Goal: Task Accomplishment & Management: Manage account settings

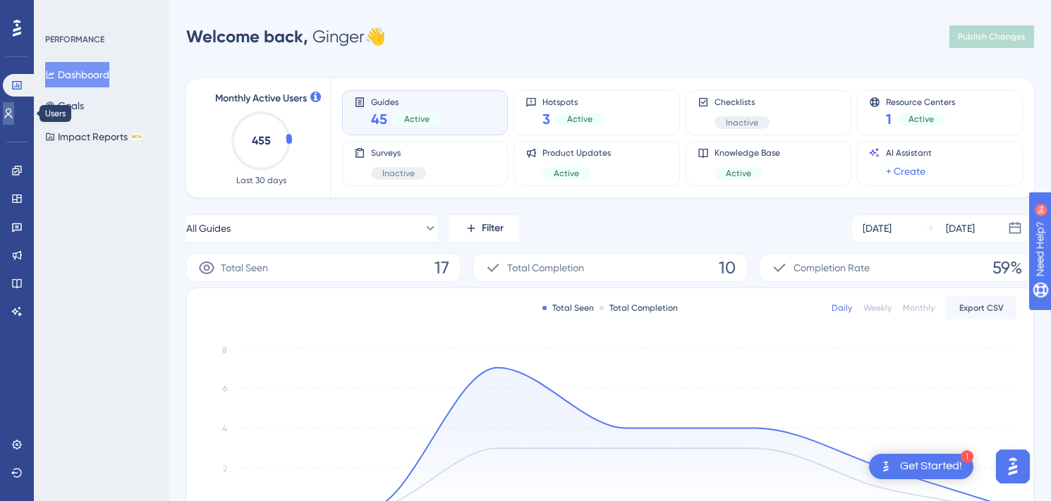
click at [14, 111] on icon at bounding box center [8, 113] width 11 height 11
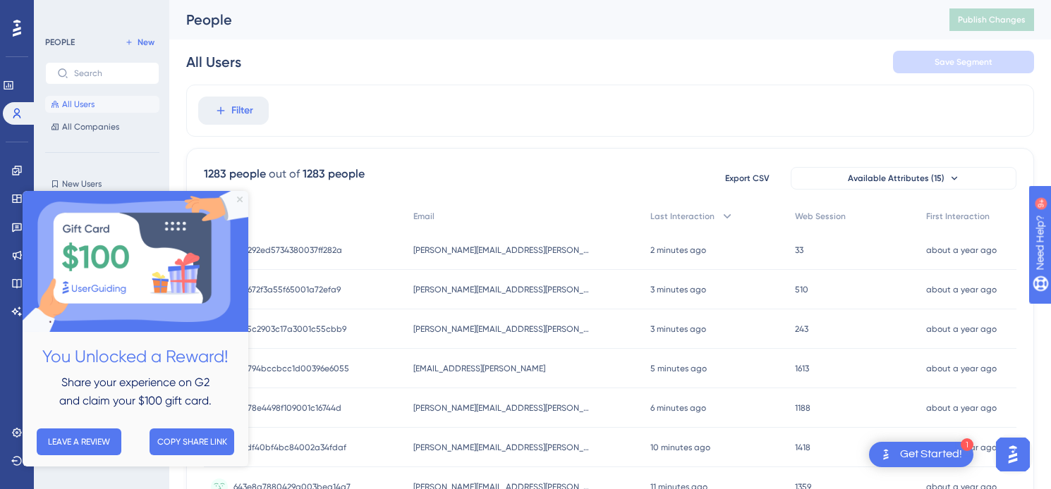
click at [242, 200] on icon "Close Preview" at bounding box center [240, 200] width 6 height 6
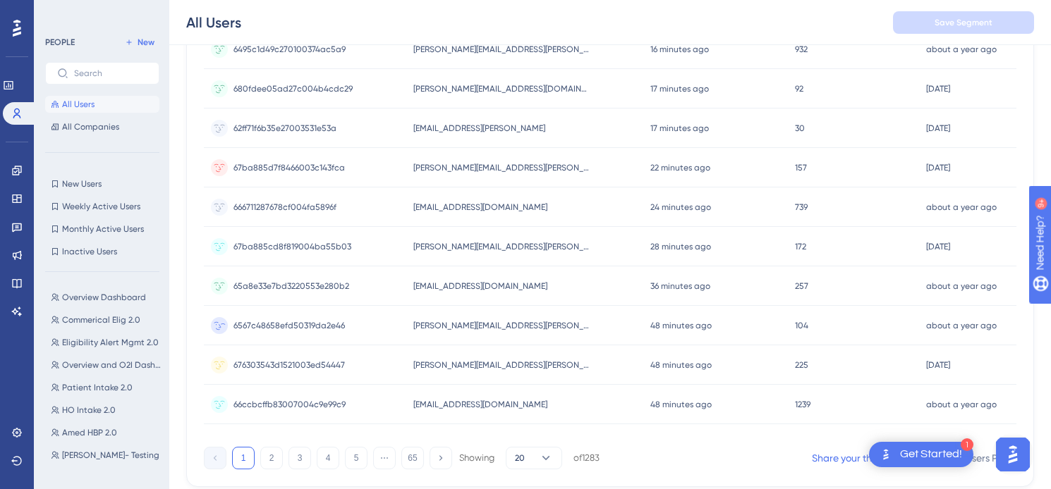
scroll to position [614, 0]
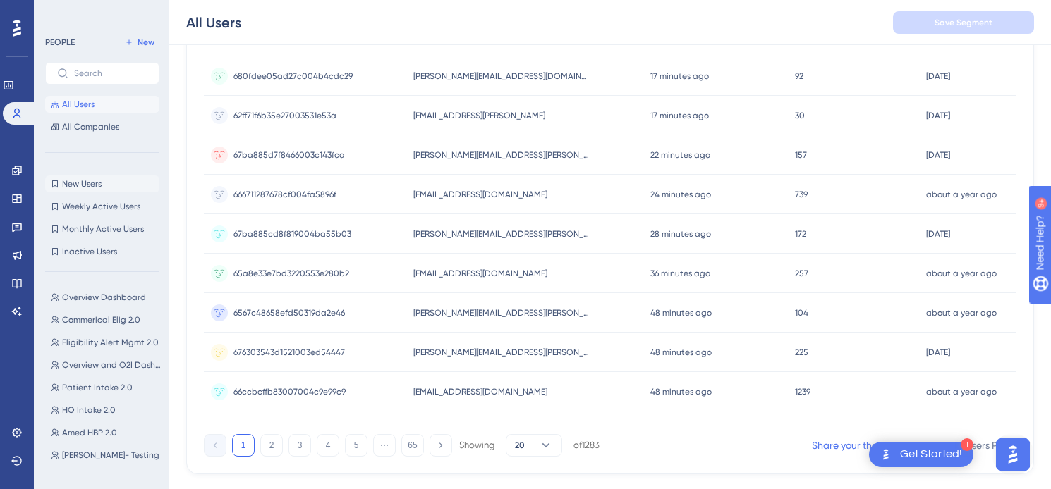
click at [87, 183] on span "New Users" at bounding box center [81, 183] width 39 height 11
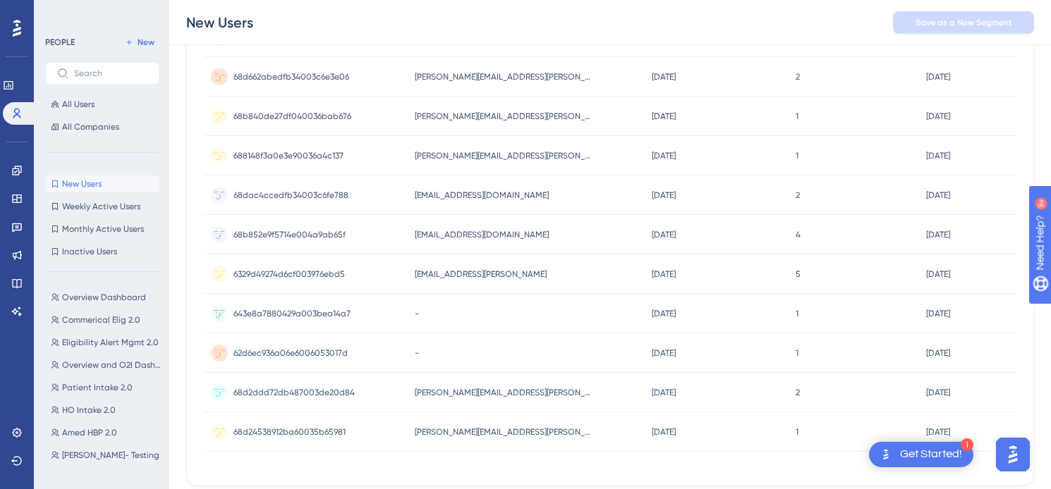
scroll to position [264, 0]
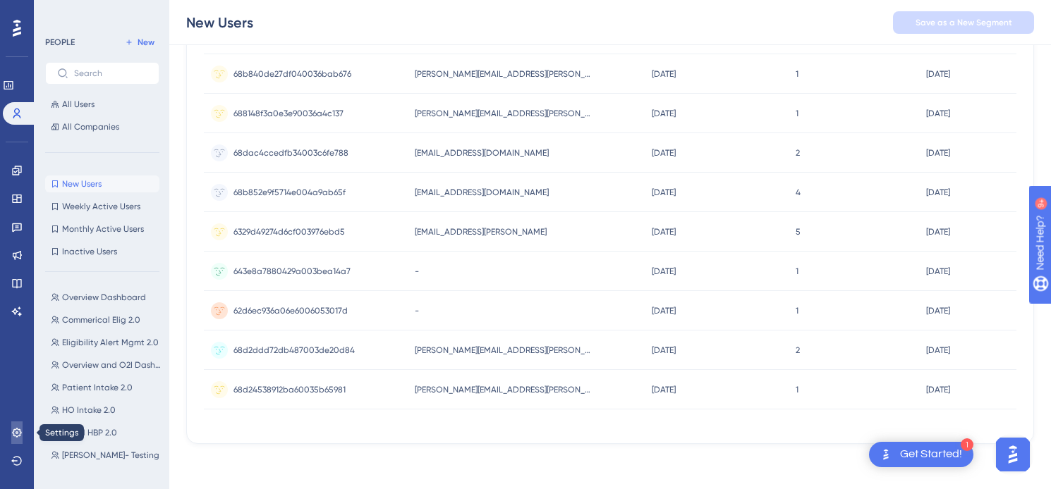
click at [17, 428] on icon at bounding box center [16, 432] width 9 height 9
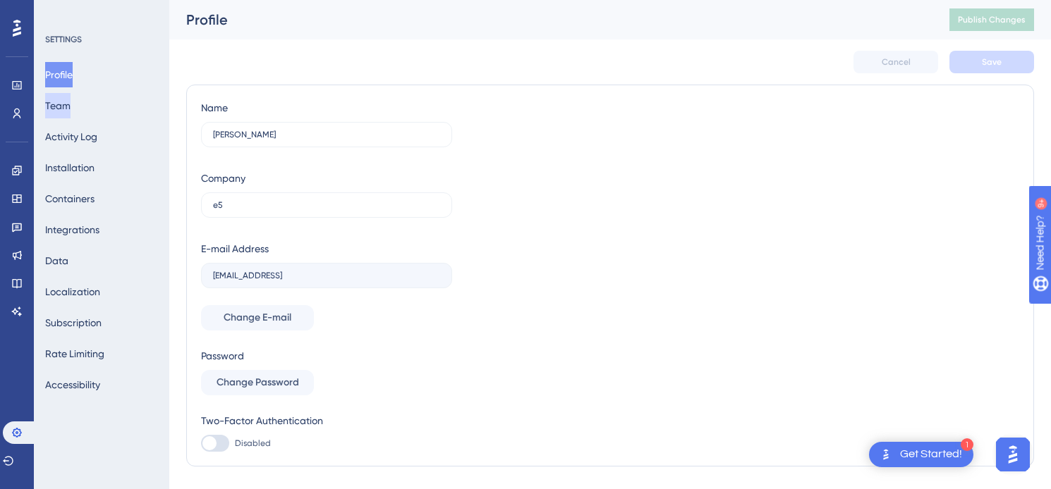
click at [71, 106] on button "Team" at bounding box center [57, 105] width 25 height 25
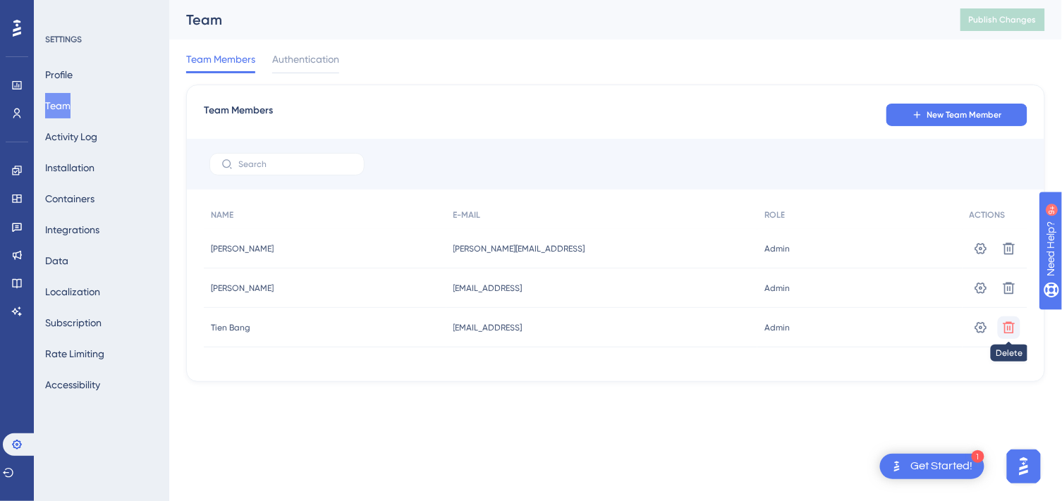
click at [1009, 329] on icon at bounding box center [1009, 328] width 14 height 14
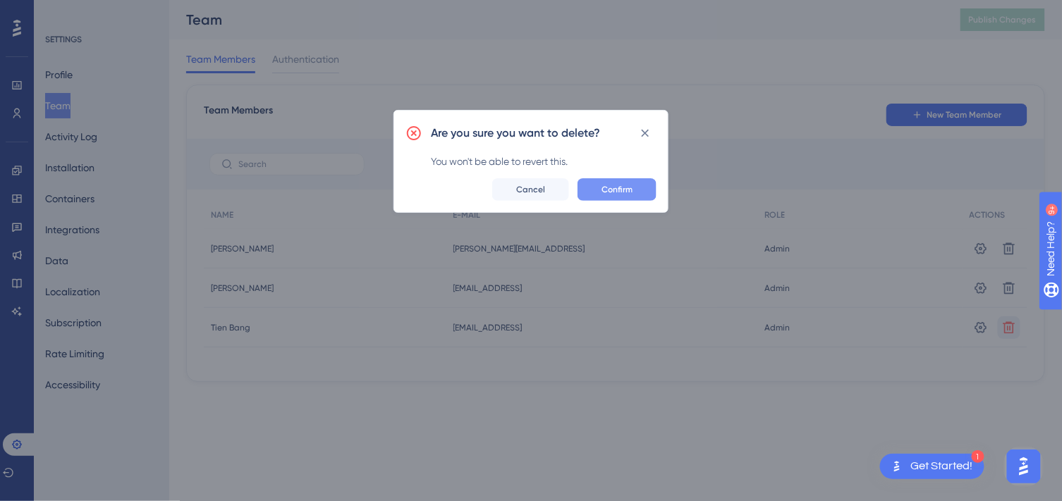
click at [629, 188] on span "Confirm" at bounding box center [617, 189] width 31 height 11
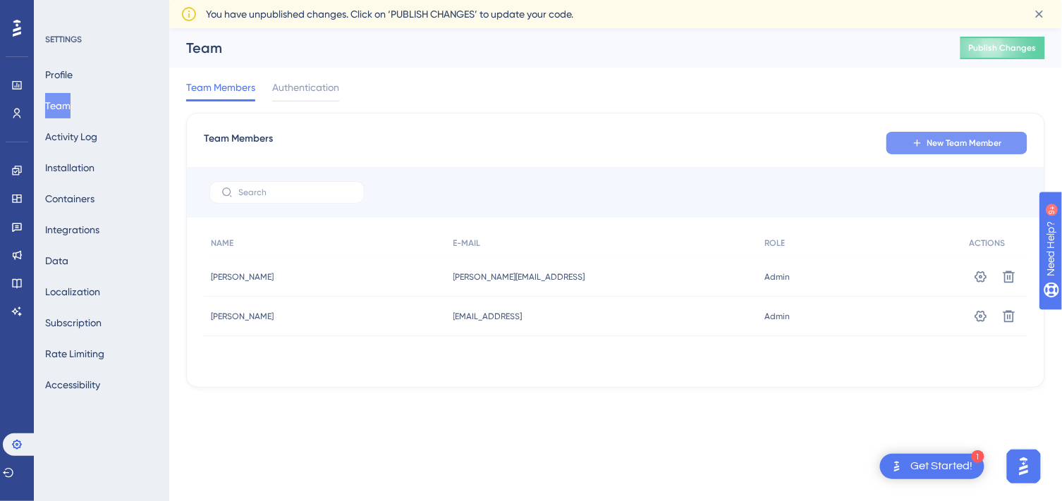
click at [935, 140] on span "New Team Member" at bounding box center [964, 143] width 75 height 11
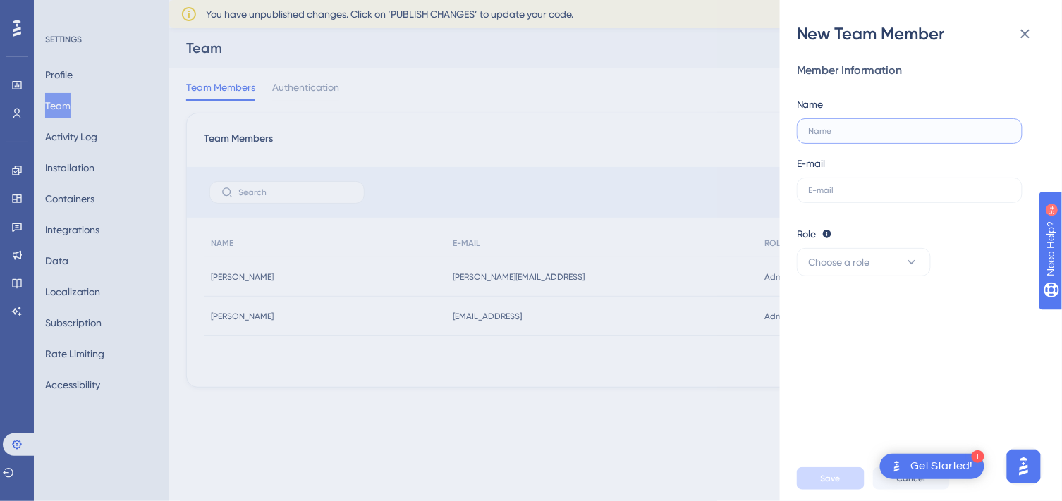
click at [872, 135] on input "text" at bounding box center [910, 131] width 202 height 10
type input "[PERSON_NAME]"
click at [848, 190] on input "text" at bounding box center [910, 190] width 202 height 10
paste input "[EMAIL_ADDRESS]"
type input "[EMAIL_ADDRESS]"
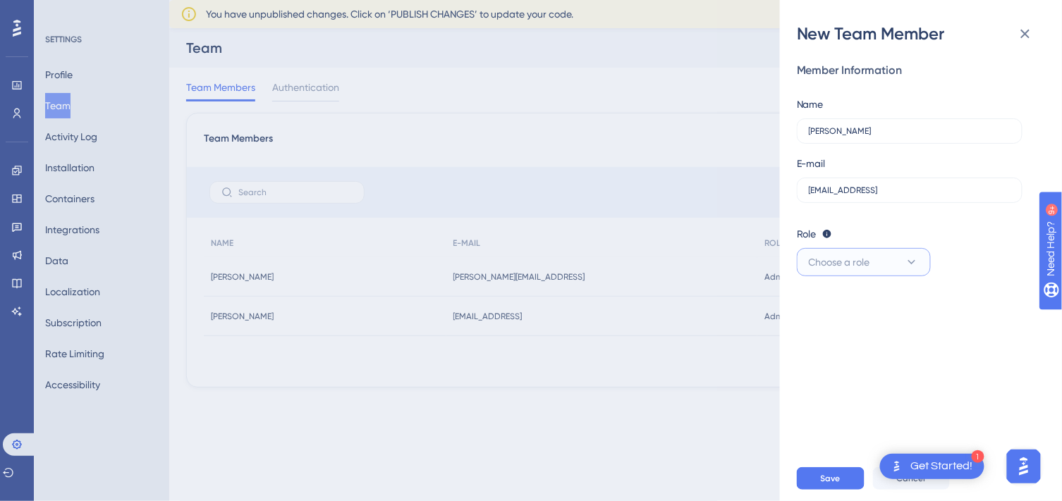
click at [913, 267] on icon at bounding box center [912, 262] width 14 height 14
click at [842, 305] on span "Admin" at bounding box center [831, 305] width 29 height 17
click at [833, 477] on span "Save" at bounding box center [831, 478] width 20 height 11
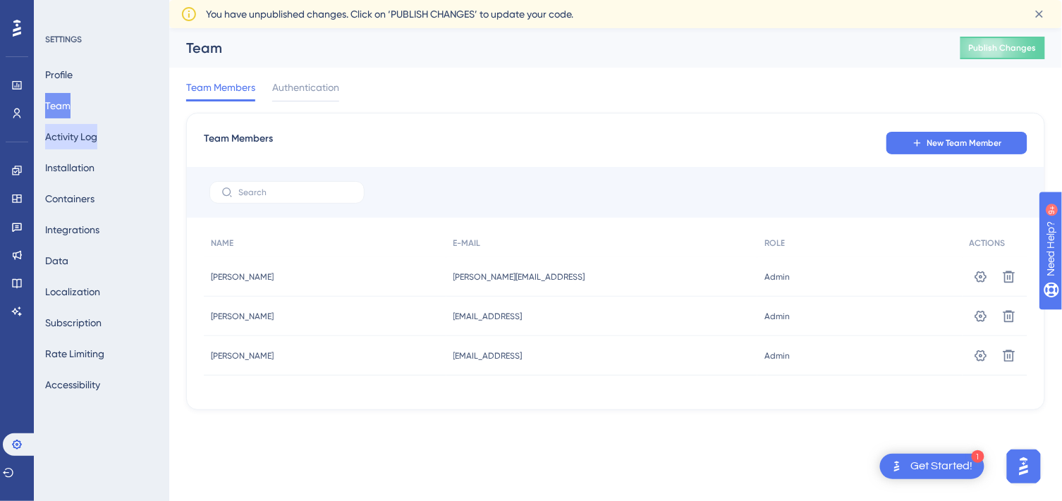
click at [93, 143] on button "Activity Log" at bounding box center [71, 136] width 52 height 25
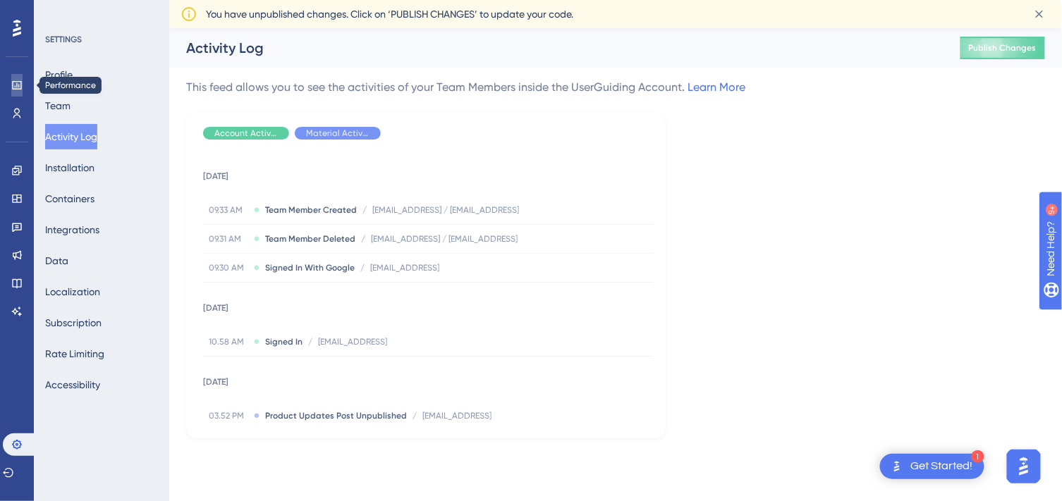
click at [16, 84] on icon at bounding box center [16, 85] width 11 height 11
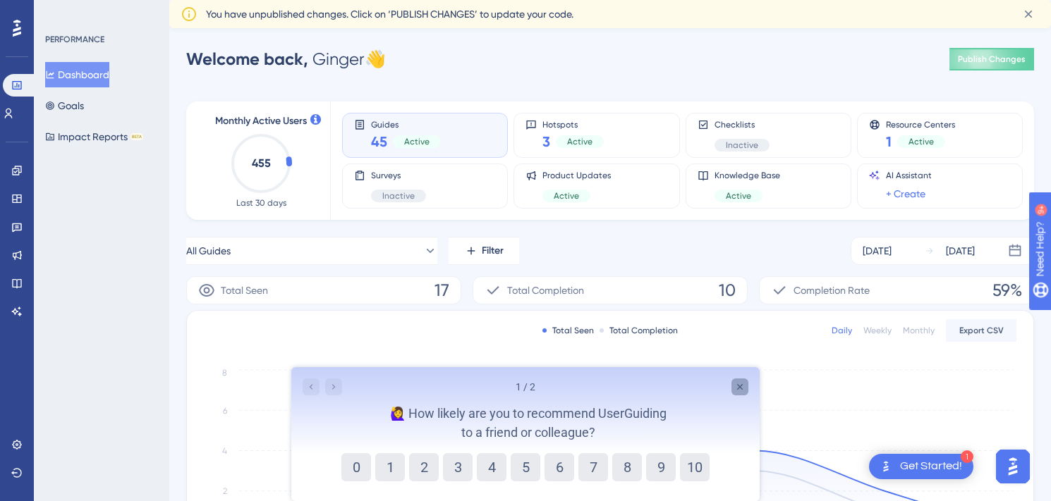
click at [741, 384] on icon "Close survey" at bounding box center [739, 386] width 11 height 11
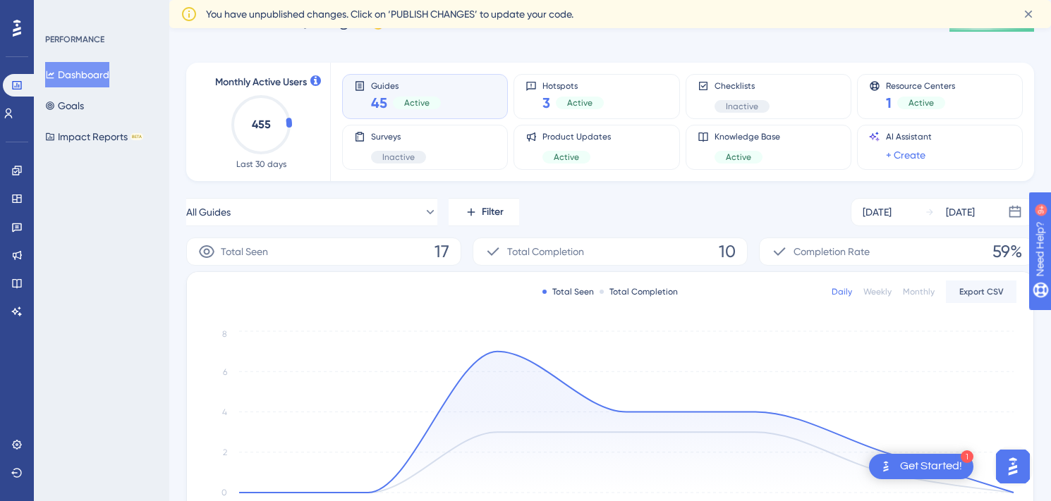
scroll to position [102, 0]
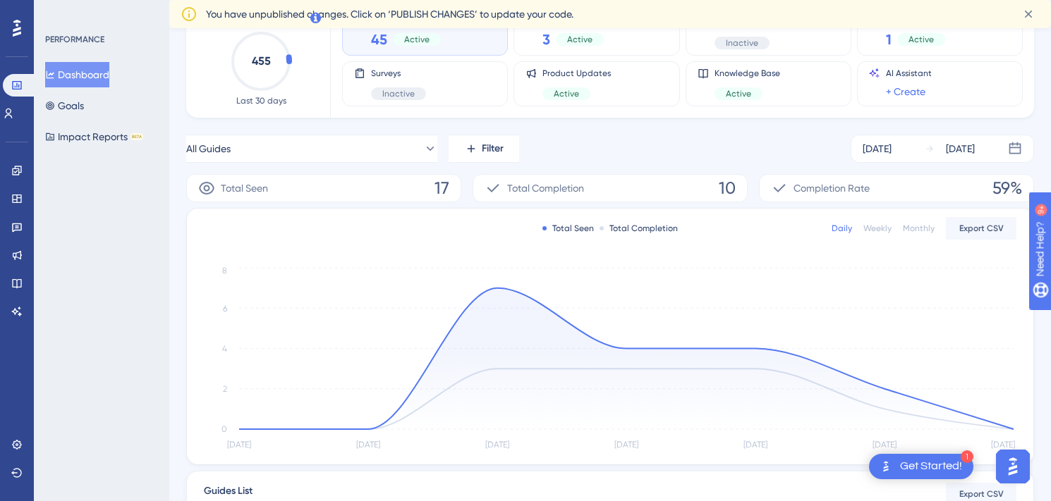
click at [427, 188] on div "Total Seen 17" at bounding box center [323, 188] width 275 height 28
click at [441, 188] on span "17" at bounding box center [441, 188] width 15 height 23
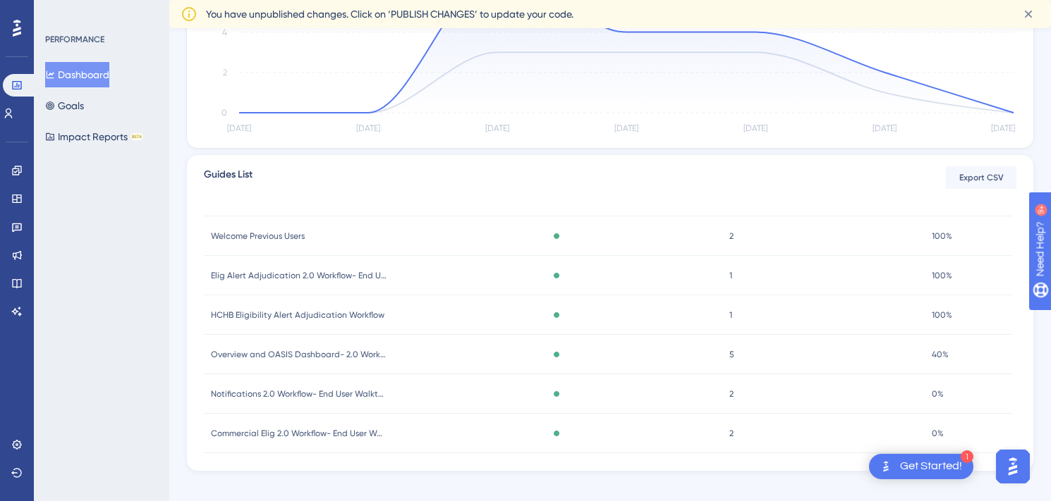
scroll to position [52, 0]
click at [732, 352] on span "5" at bounding box center [731, 353] width 5 height 11
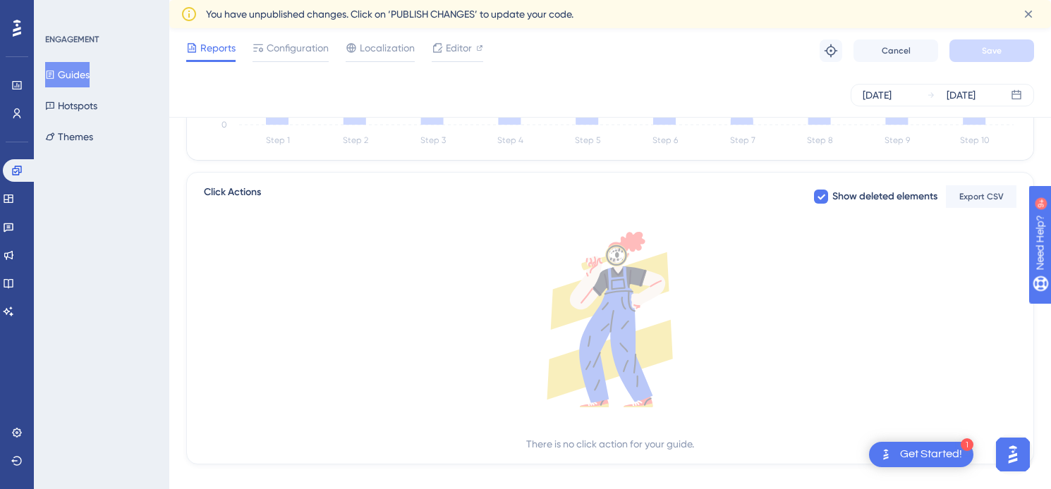
scroll to position [522, 0]
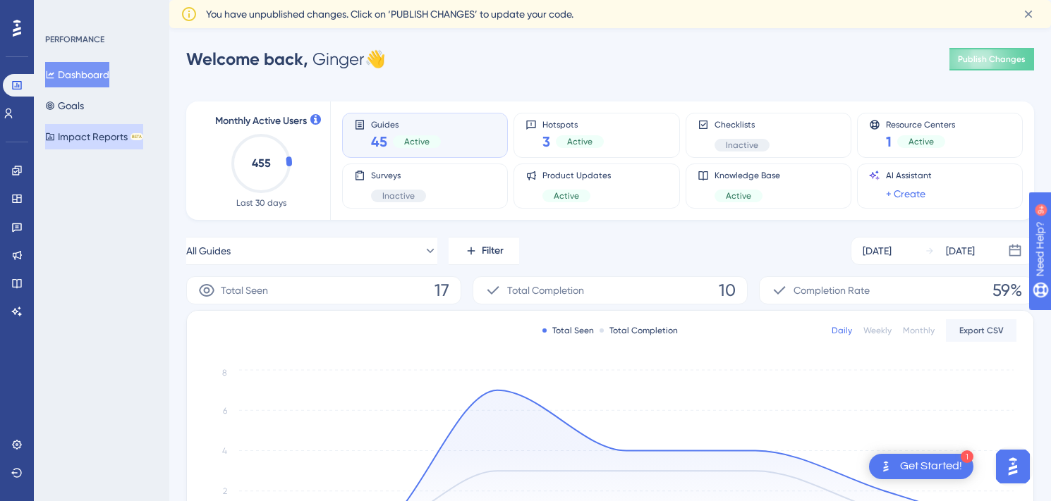
click at [110, 135] on button "Impact Reports BETA" at bounding box center [94, 136] width 98 height 25
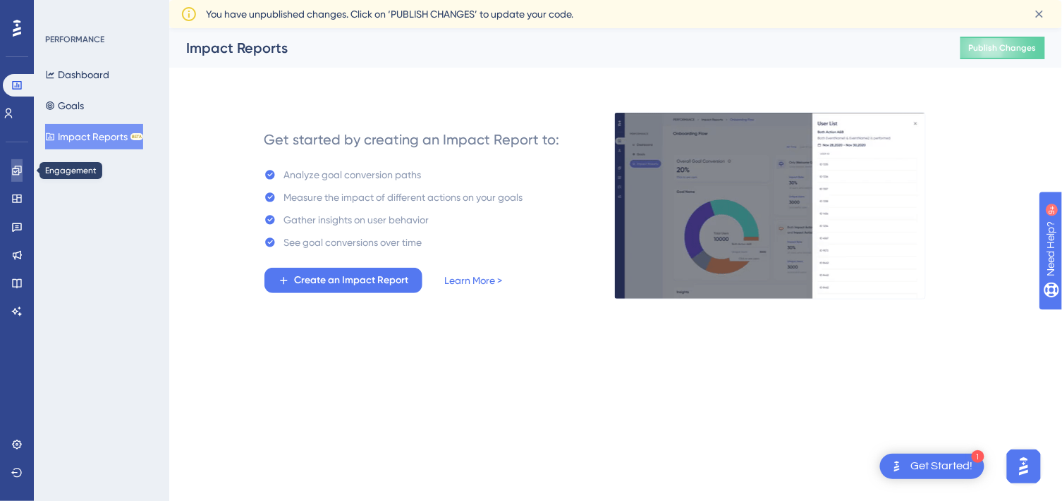
click at [21, 173] on icon at bounding box center [16, 170] width 11 height 11
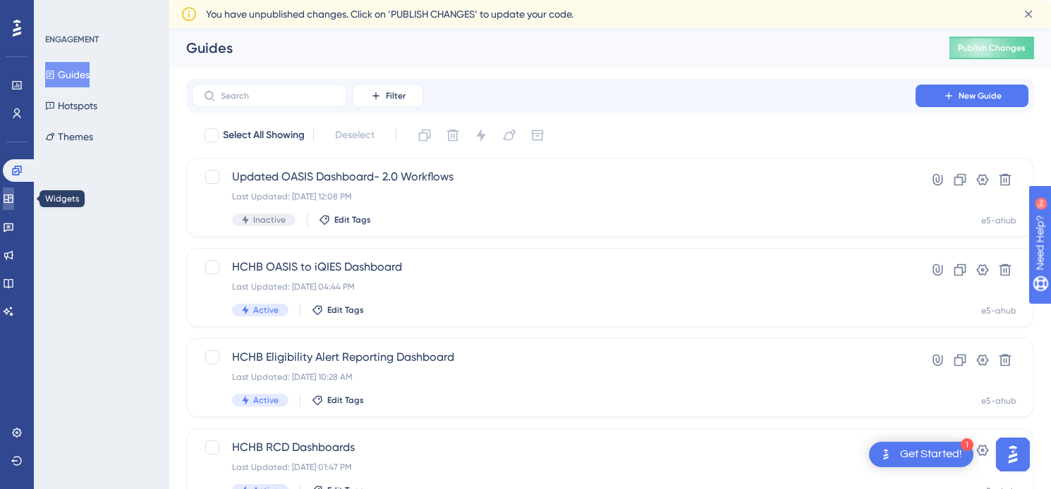
click at [13, 195] on icon at bounding box center [8, 199] width 9 height 8
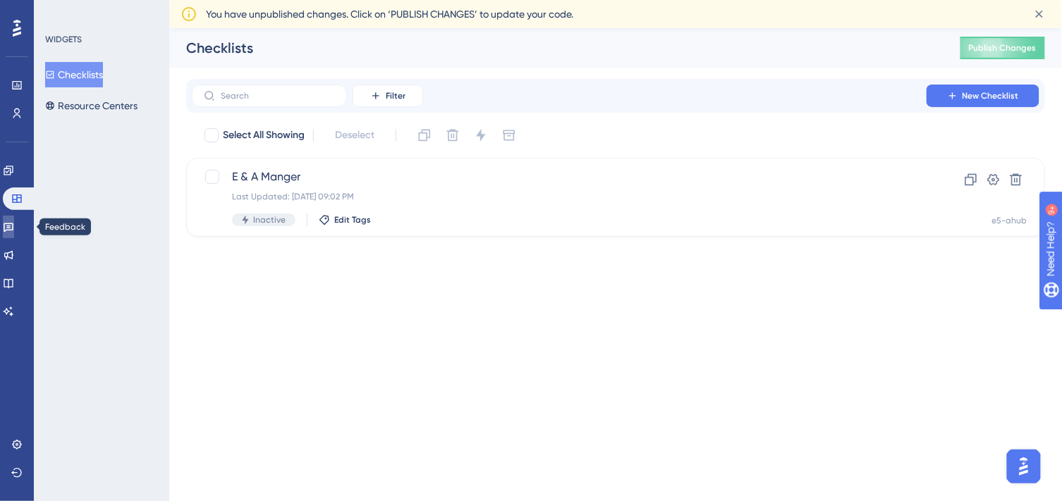
click at [14, 228] on icon at bounding box center [8, 226] width 11 height 11
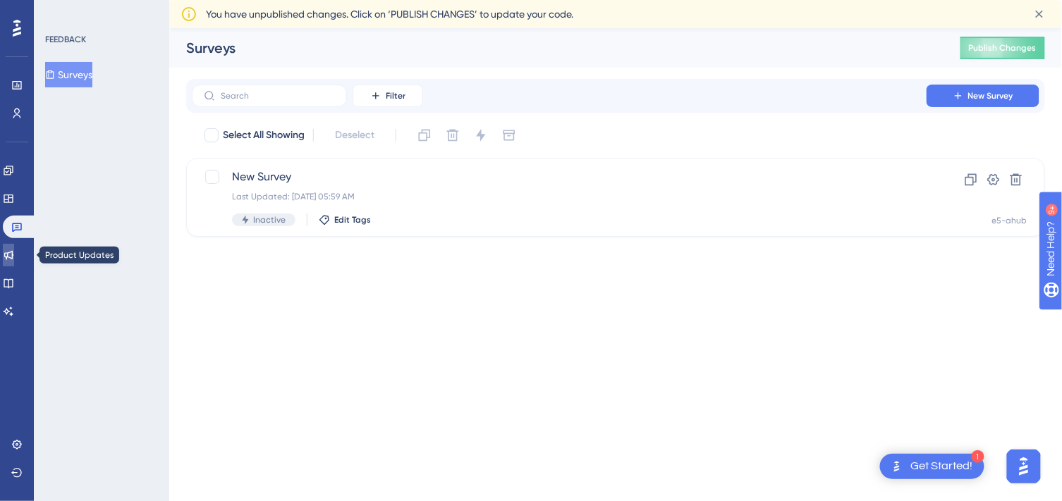
click at [13, 256] on icon at bounding box center [8, 255] width 9 height 9
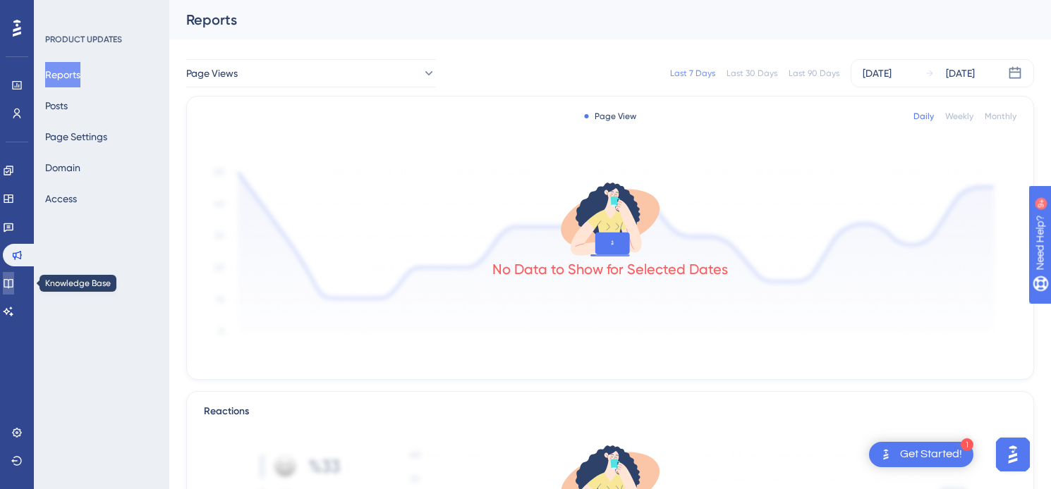
click at [14, 285] on icon at bounding box center [8, 283] width 11 height 11
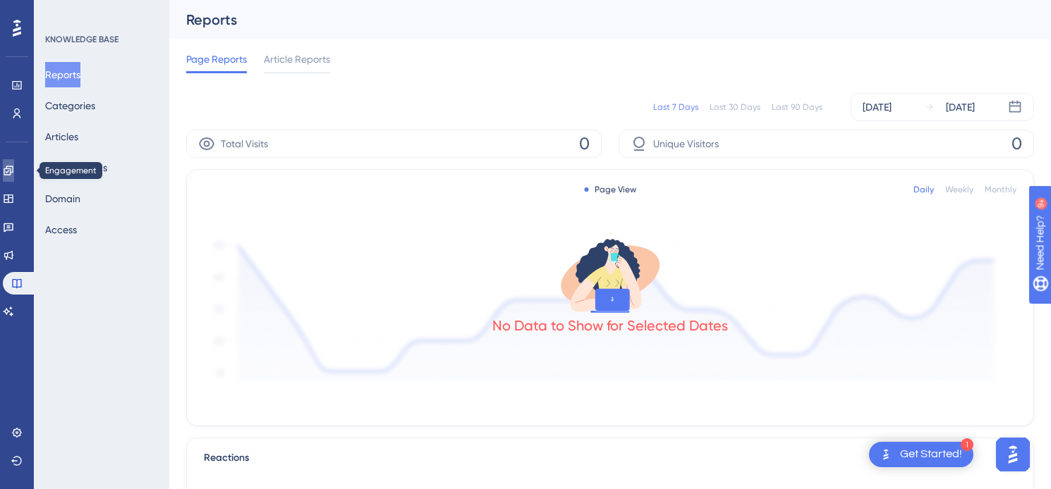
click at [14, 169] on icon at bounding box center [8, 170] width 11 height 11
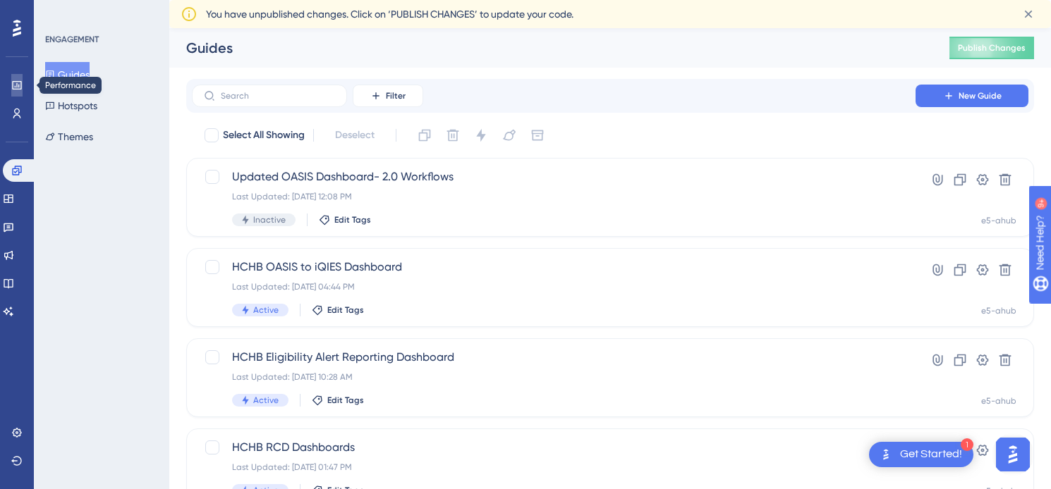
click at [19, 85] on icon at bounding box center [16, 85] width 11 height 11
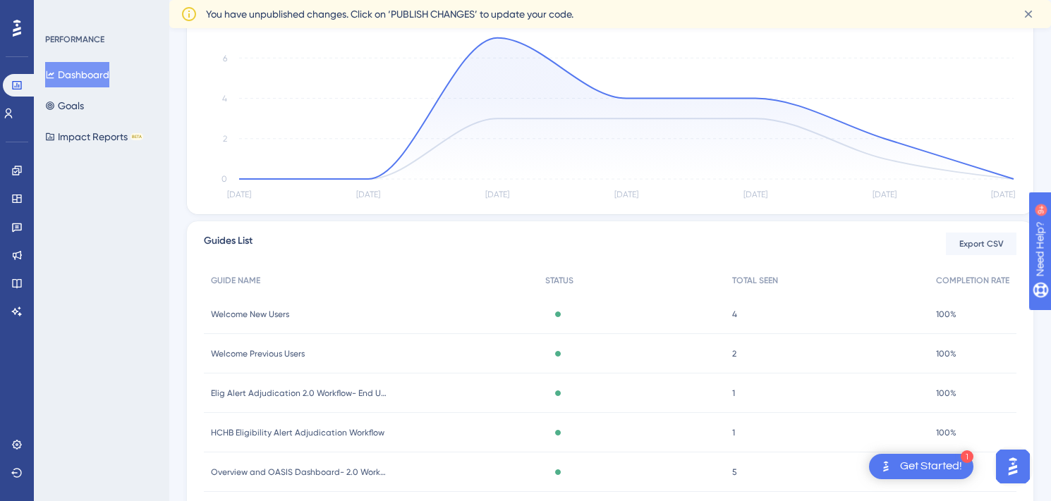
scroll to position [434, 0]
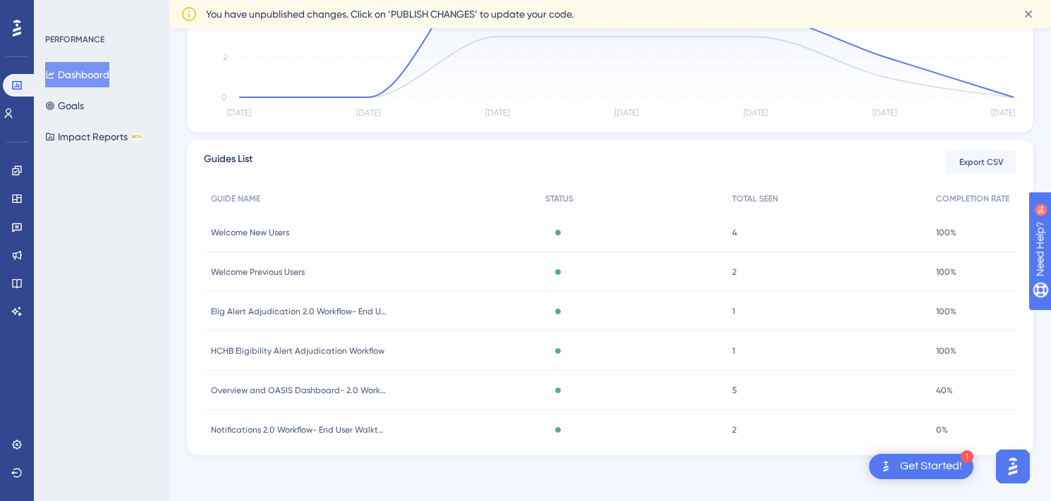
click at [271, 231] on span "Welcome New Users" at bounding box center [250, 232] width 78 height 11
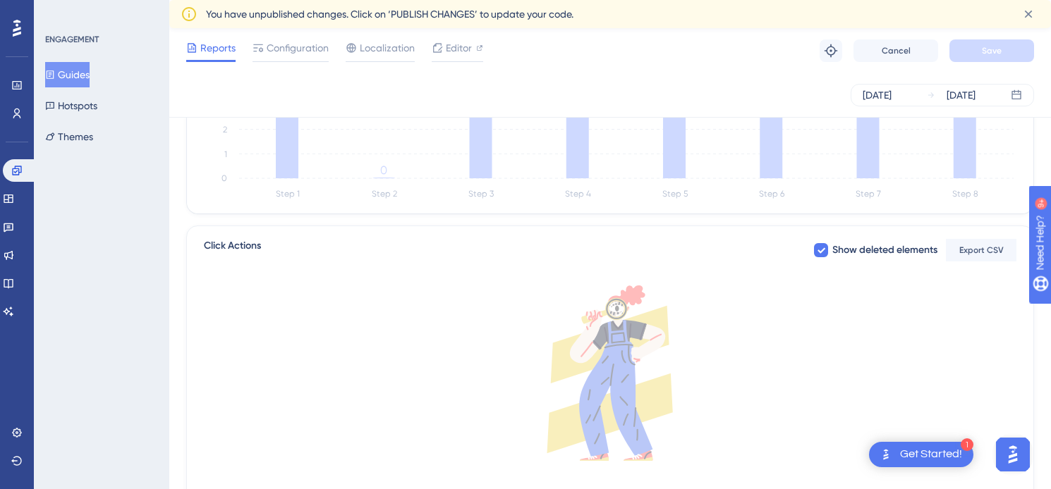
scroll to position [522, 0]
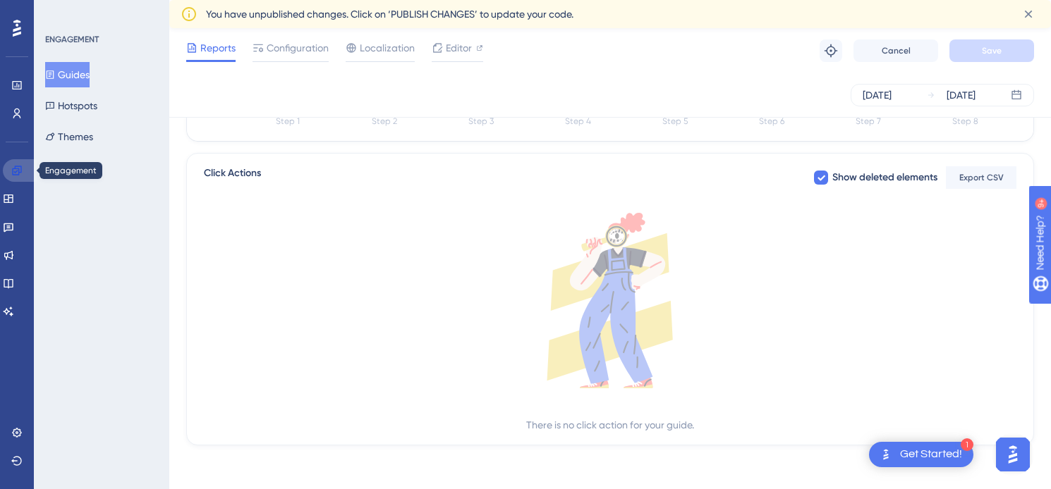
click at [16, 171] on icon at bounding box center [16, 170] width 9 height 9
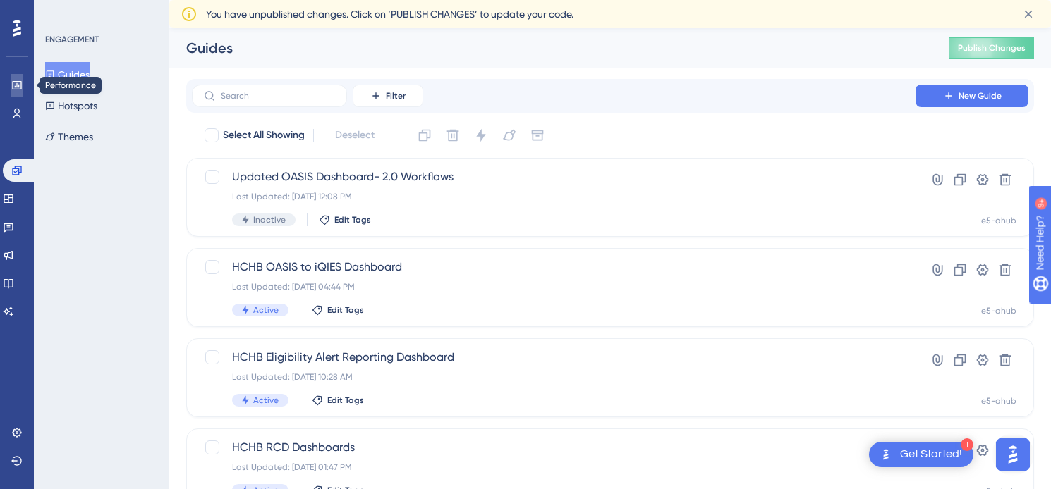
click at [20, 80] on icon at bounding box center [16, 85] width 11 height 11
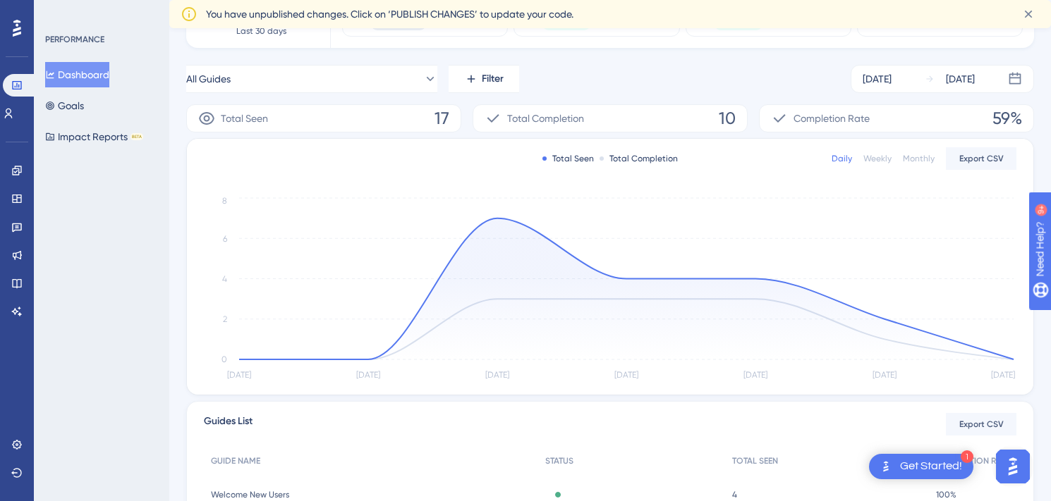
scroll to position [170, 0]
click at [13, 112] on icon at bounding box center [9, 114] width 8 height 10
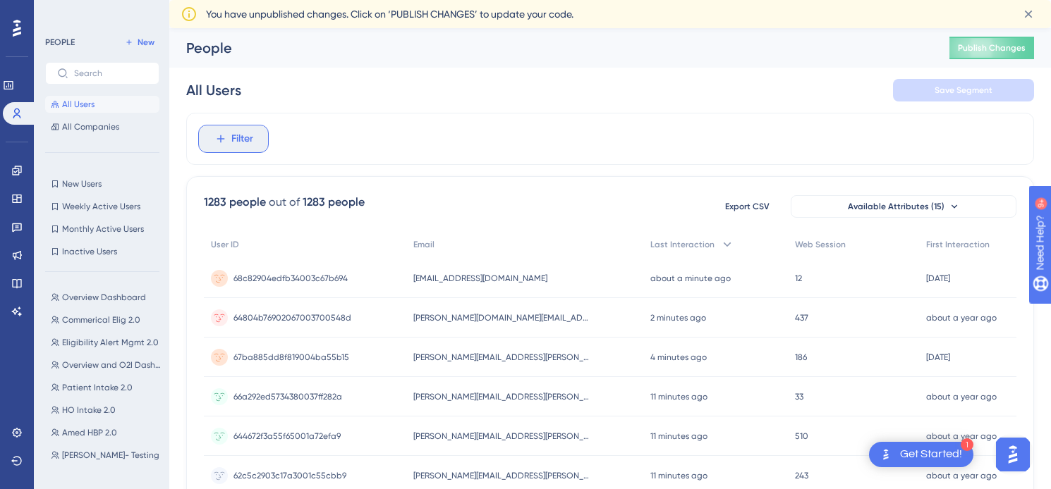
click at [231, 136] on span "Filter" at bounding box center [242, 138] width 22 height 17
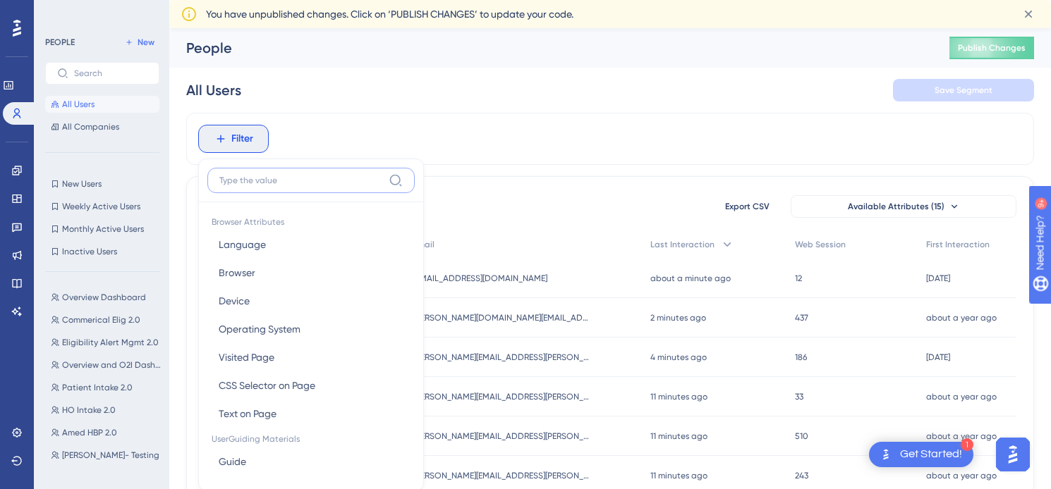
scroll to position [80, 0]
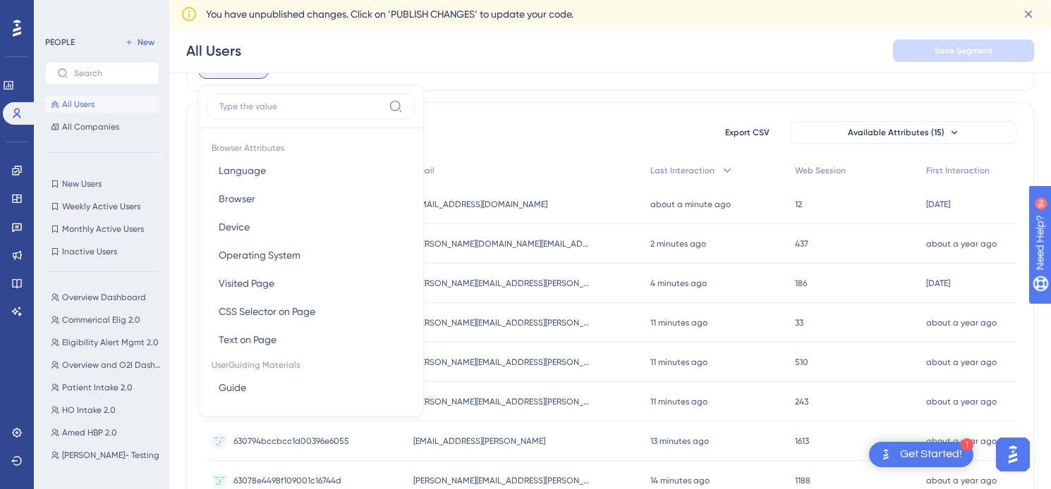
click at [523, 126] on div "1283 people out of 1283 people Export CSV Available Attributes (15)" at bounding box center [610, 132] width 812 height 25
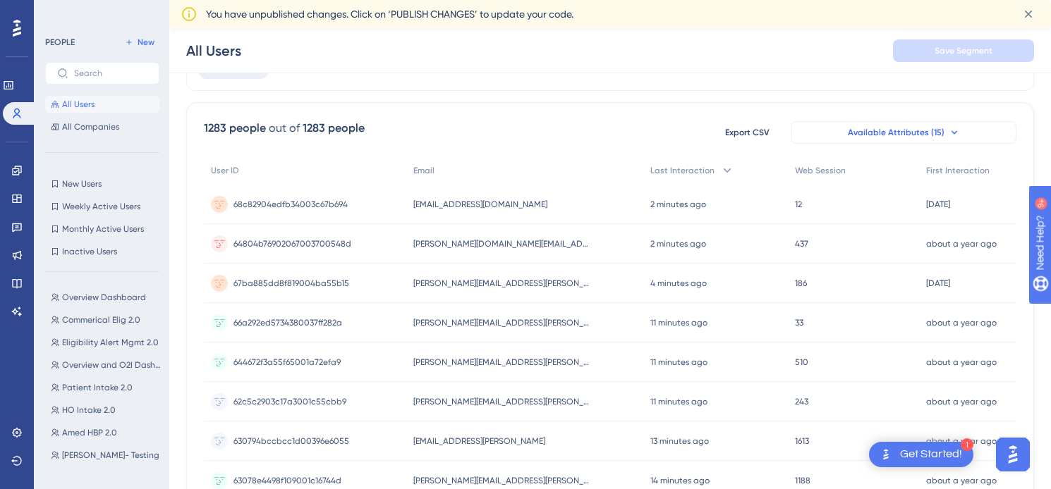
click at [874, 133] on span "Available Attributes (15)" at bounding box center [896, 132] width 97 height 11
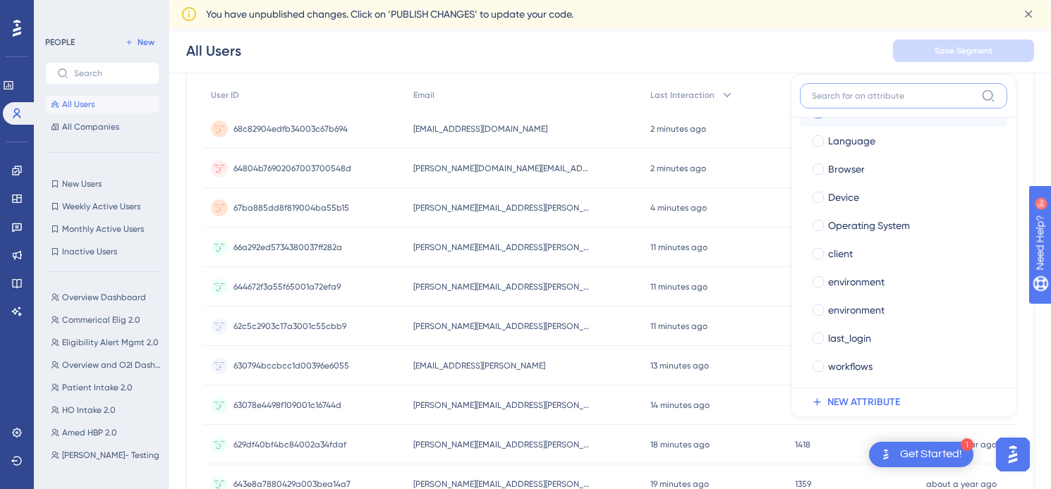
scroll to position [0, 0]
click at [355, 88] on div "User ID" at bounding box center [305, 95] width 202 height 29
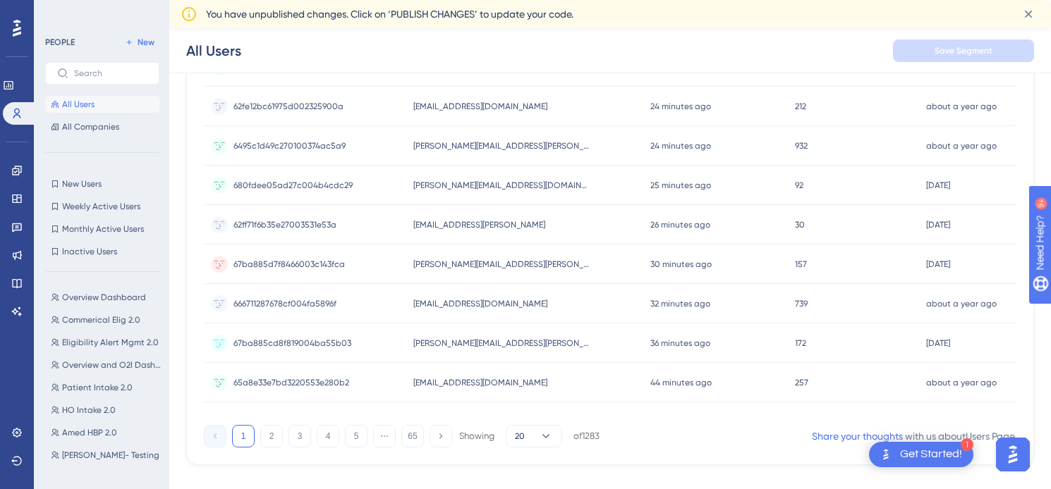
scroll to position [671, 0]
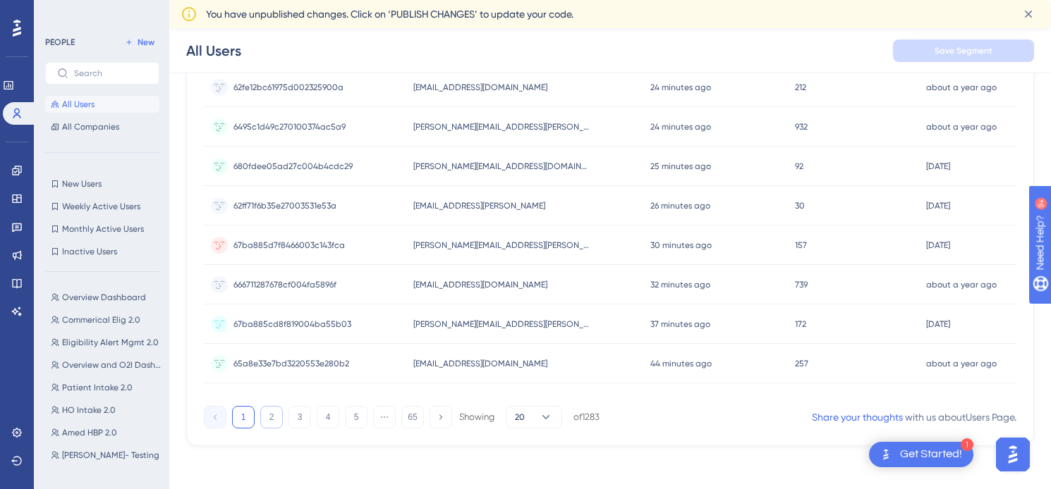
click at [274, 417] on button "2" at bounding box center [271, 417] width 23 height 23
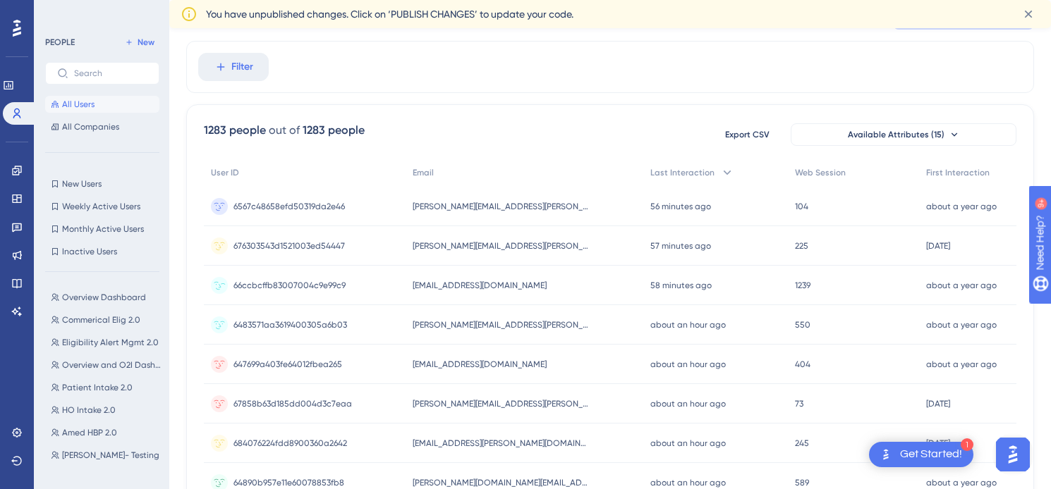
scroll to position [0, 0]
